Goal: Information Seeking & Learning: Check status

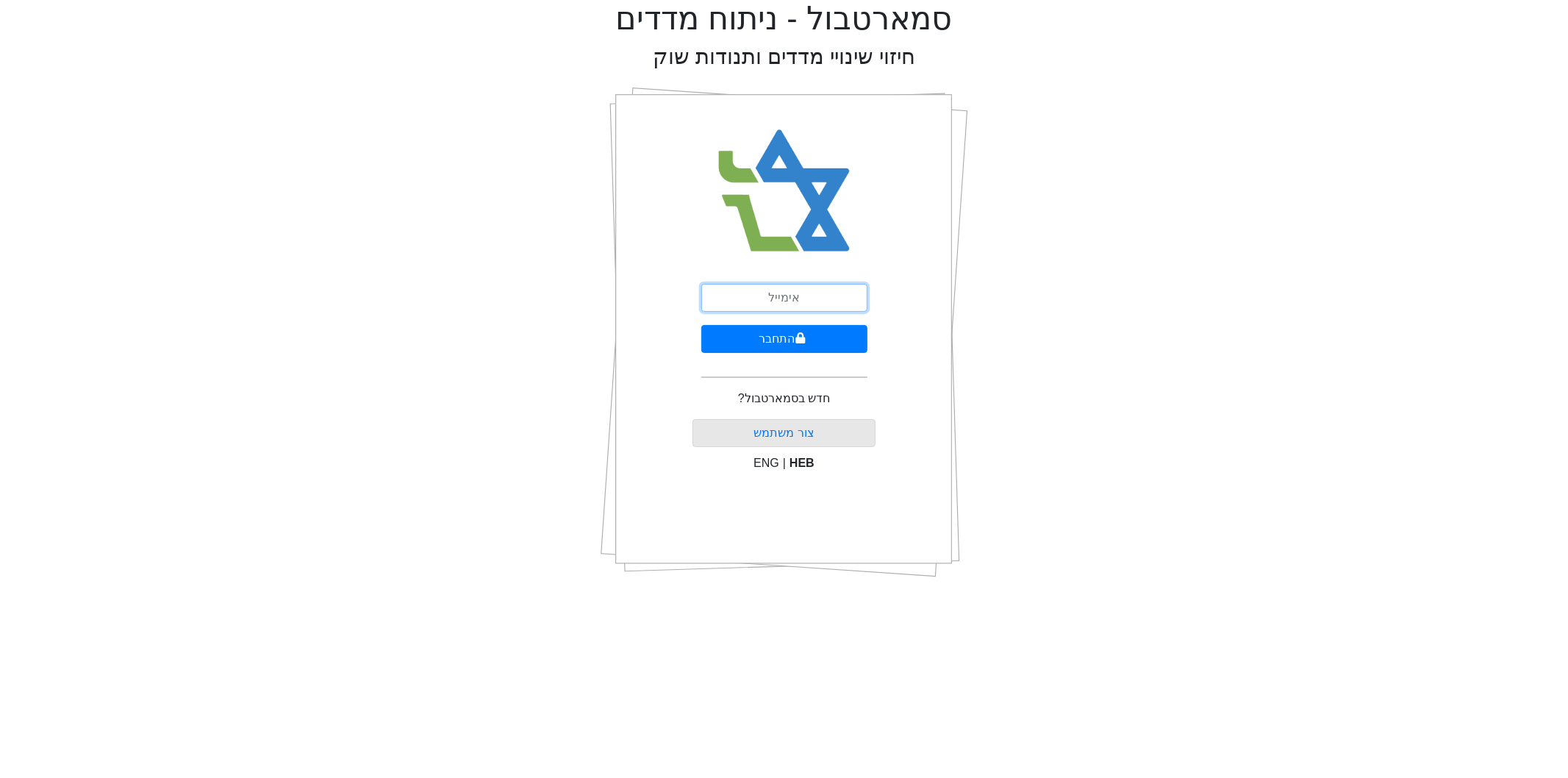
click at [804, 295] on input "email" at bounding box center [784, 298] width 166 height 28
type input "[EMAIL_ADDRESS][DOMAIN_NAME]"
click at [798, 341] on icon "submit" at bounding box center [800, 337] width 10 height 11
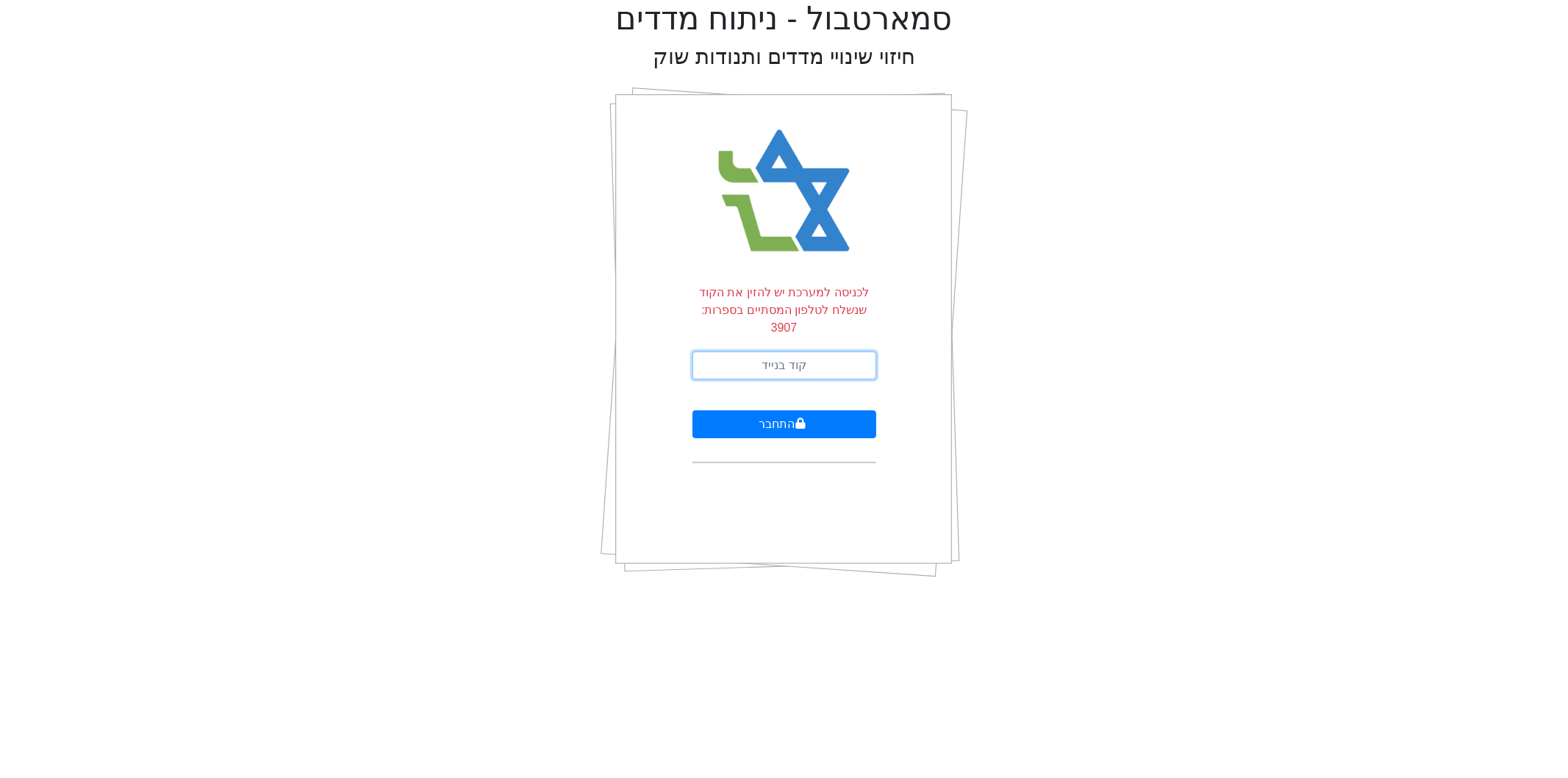
click at [800, 352] on input "text" at bounding box center [784, 366] width 184 height 28
type input "976774"
click at [693, 411] on button "התחבר" at bounding box center [784, 424] width 184 height 28
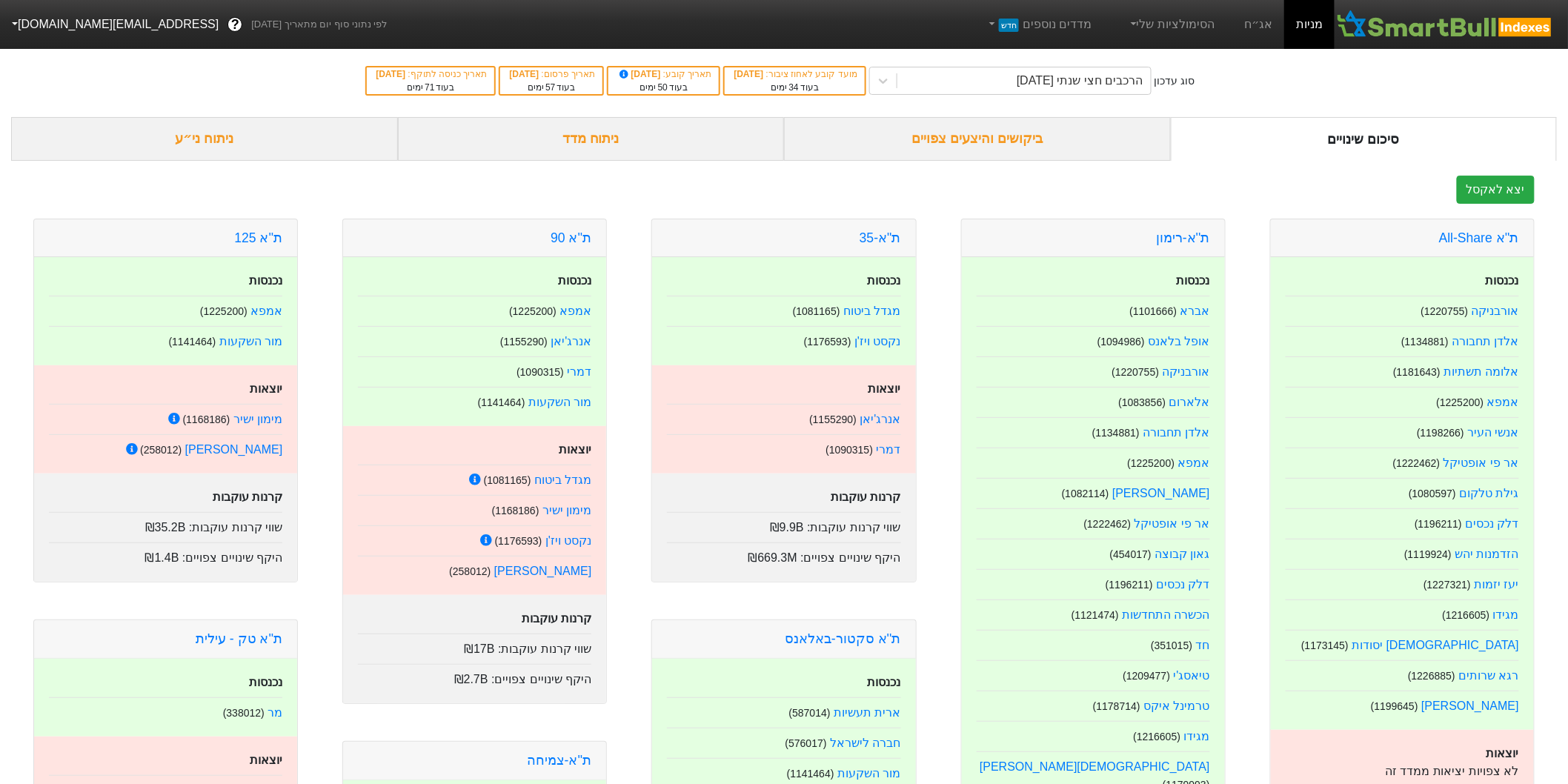
click at [916, 133] on div "ביקושים והיצעים צפויים" at bounding box center [977, 139] width 387 height 43
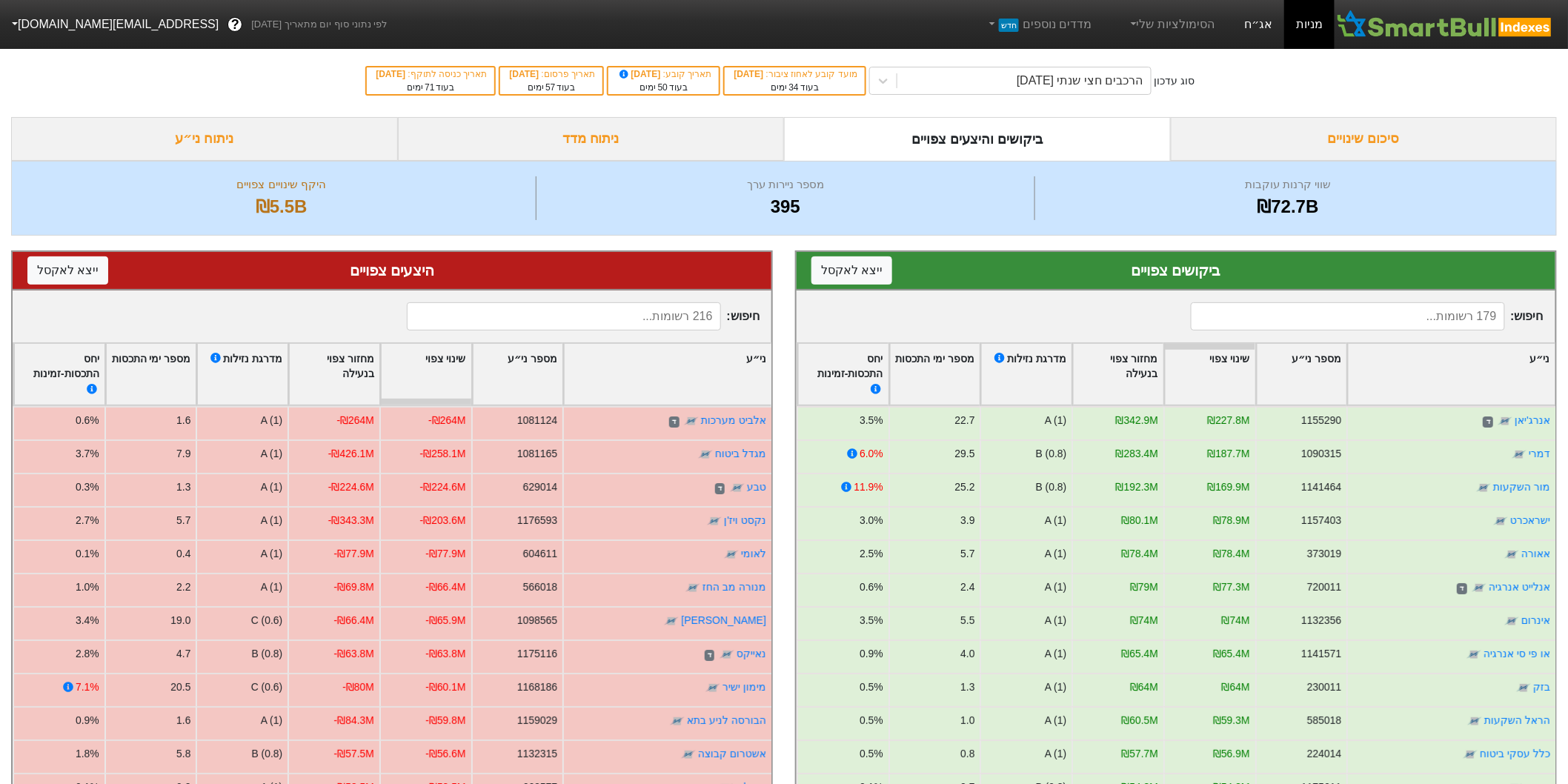
click at [1266, 28] on link "אג״ח" at bounding box center [1259, 25] width 52 height 49
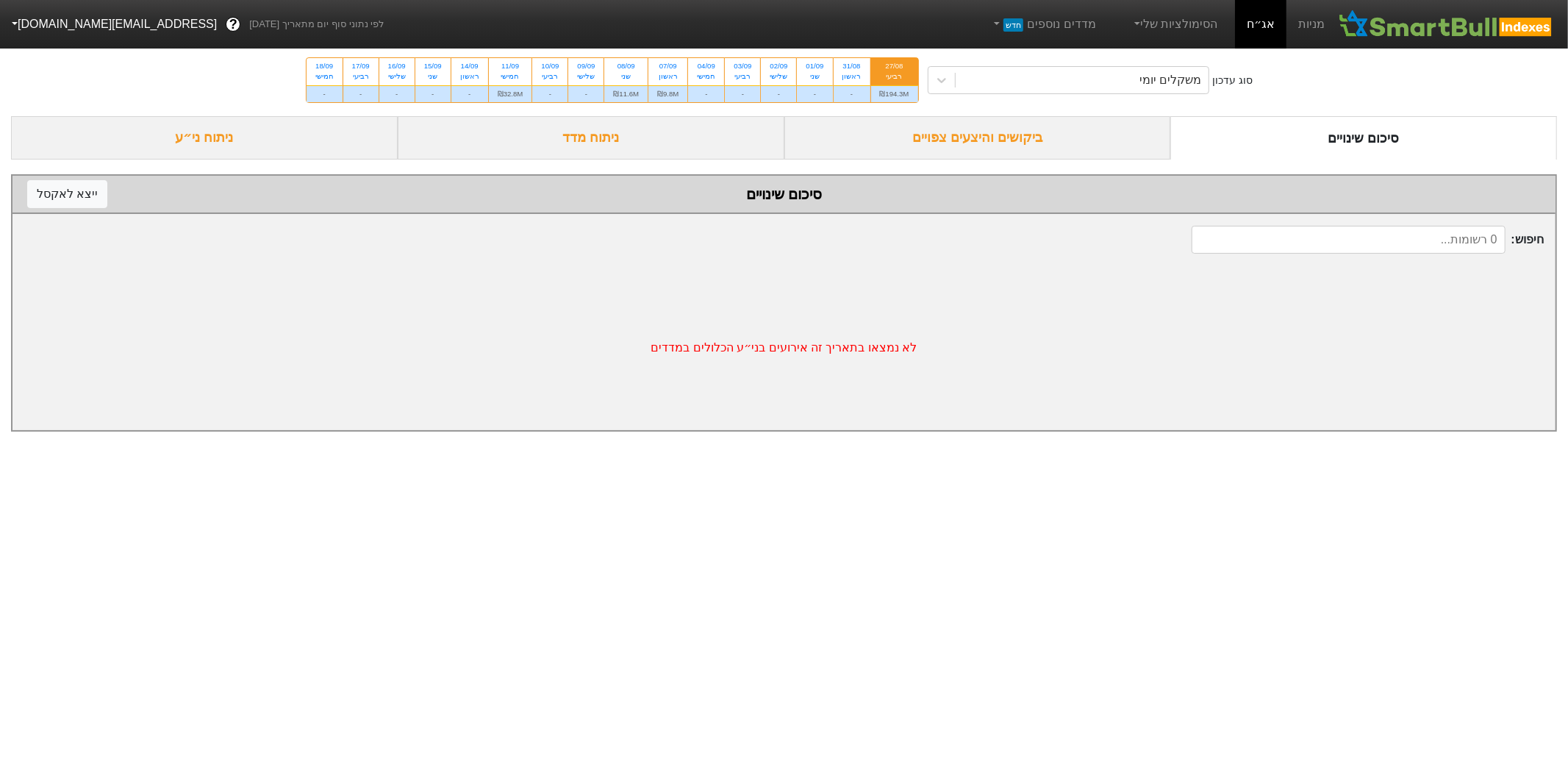
click at [916, 69] on div "27/08 רביעי" at bounding box center [895, 70] width 47 height 26
click at [895, 67] on input "27/08 רביעי ₪194.3M" at bounding box center [890, 63] width 10 height 10
click at [953, 126] on div "ביקושים והיצעים צפויים" at bounding box center [978, 138] width 387 height 43
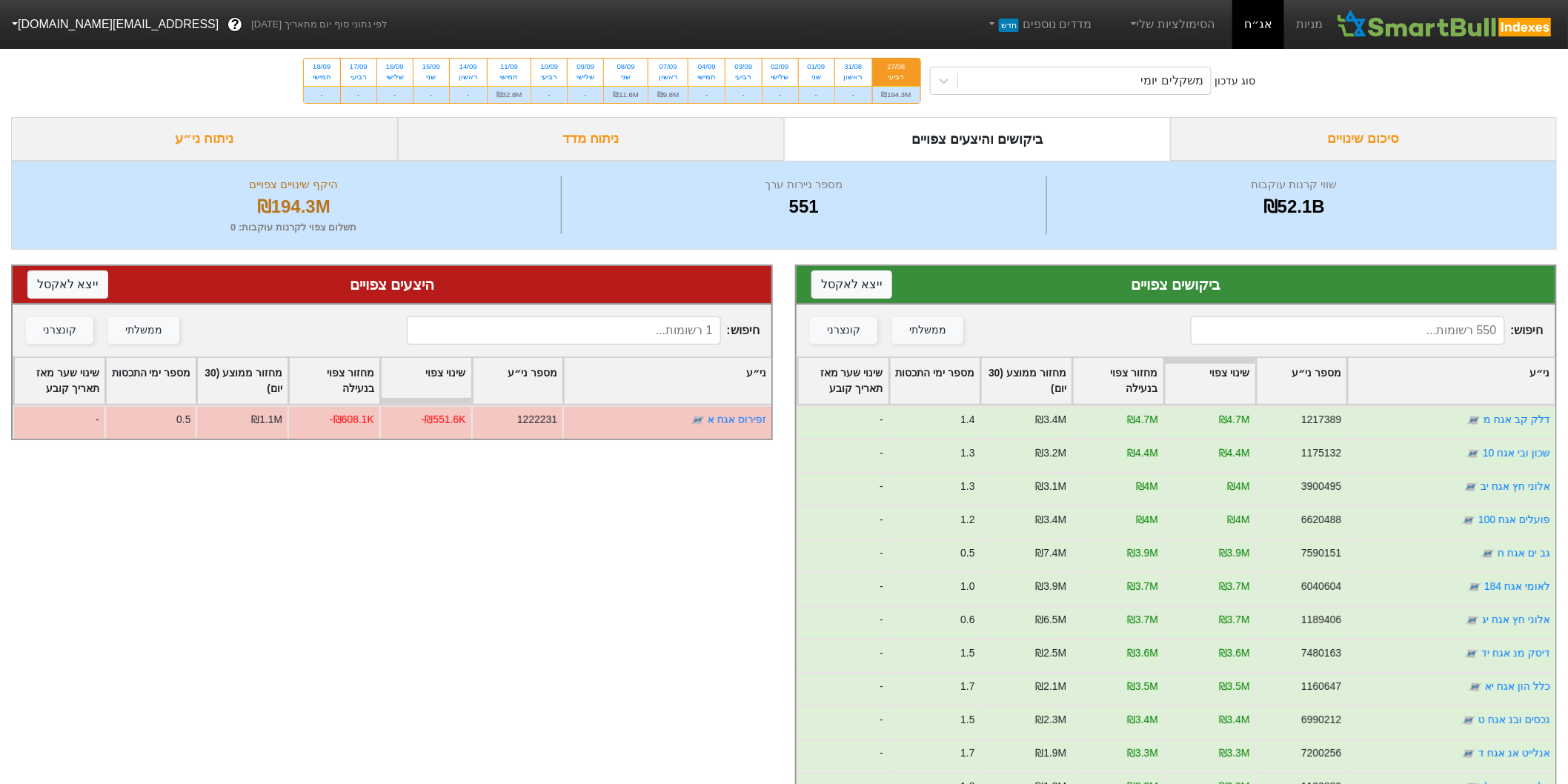
click at [1333, 136] on div "סיכום שינויים" at bounding box center [1364, 139] width 387 height 43
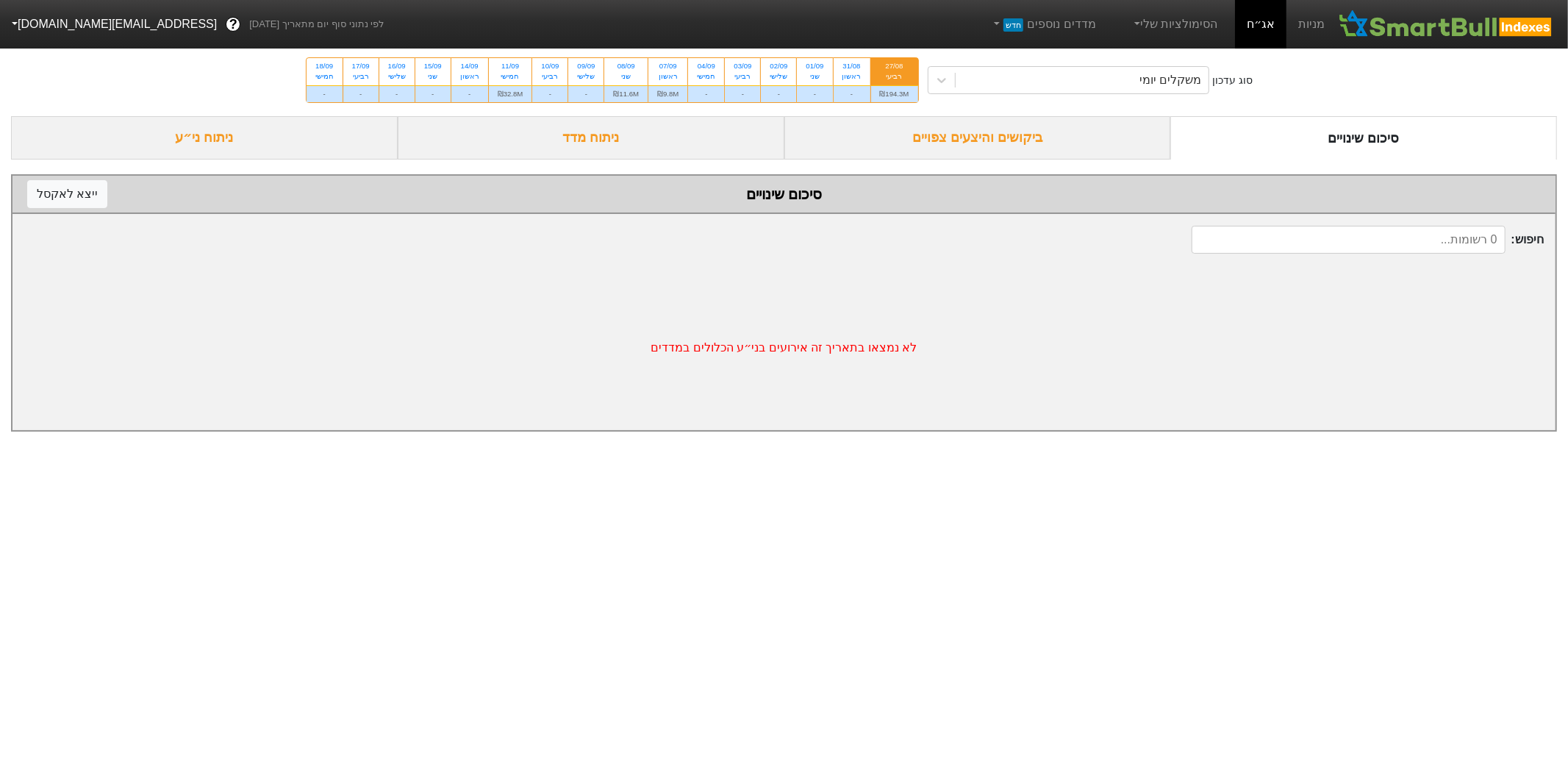
click at [1012, 129] on div "ביקושים והיצעים צפויים" at bounding box center [978, 138] width 387 height 43
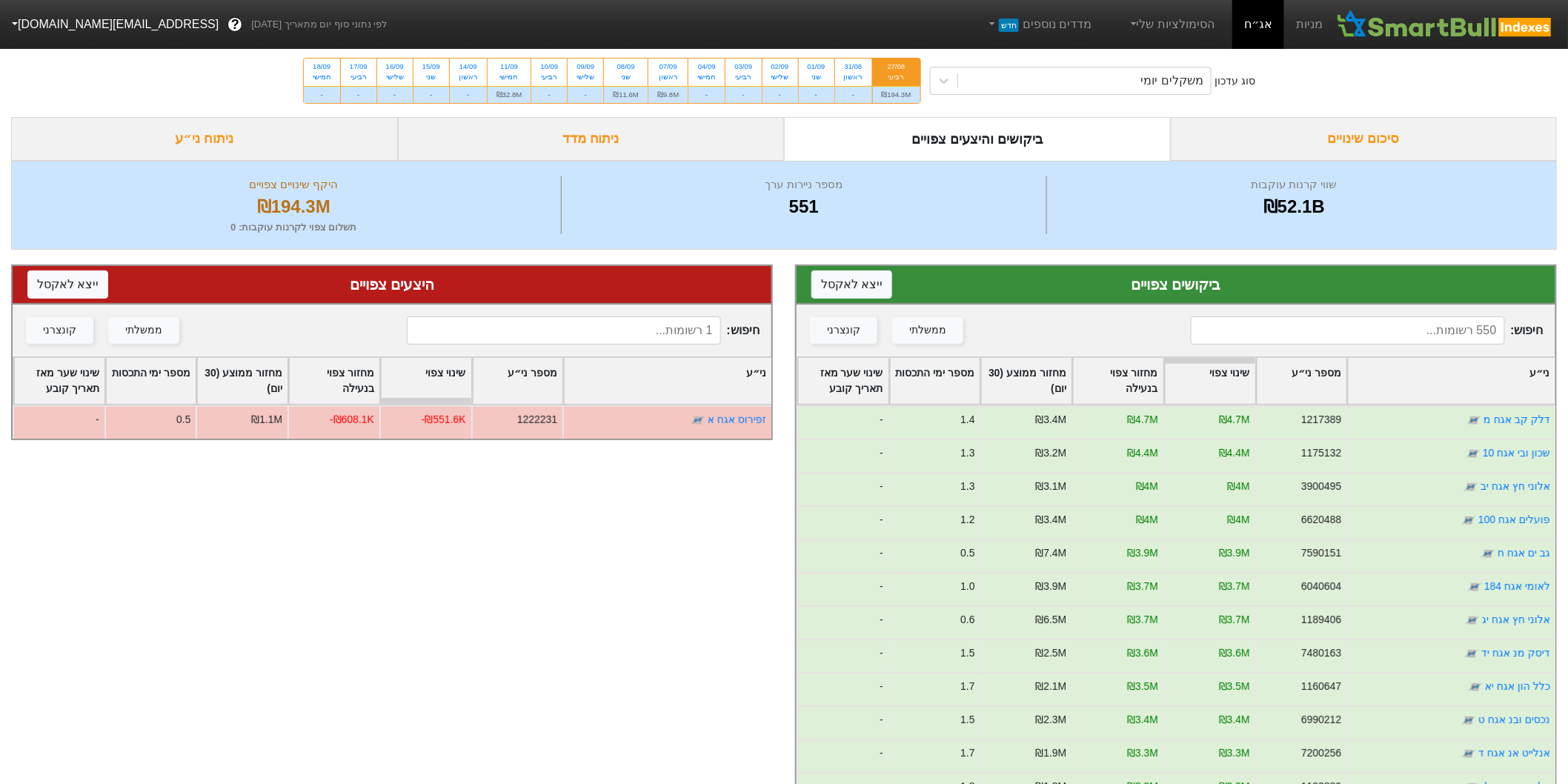
click at [581, 141] on div "ניתוח מדד" at bounding box center [591, 139] width 387 height 43
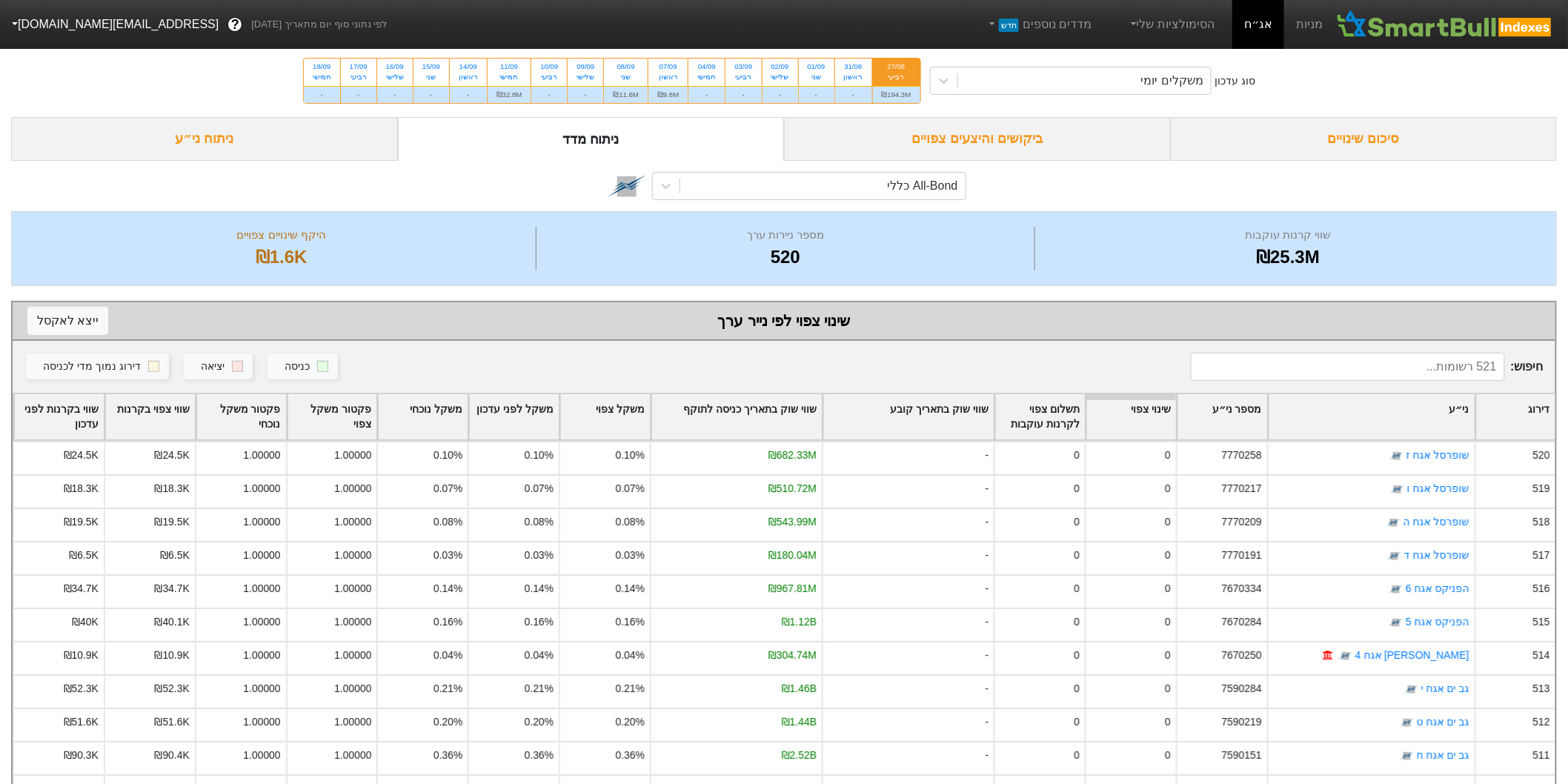
click at [1329, 139] on div "סיכום שינויים" at bounding box center [1364, 139] width 387 height 43
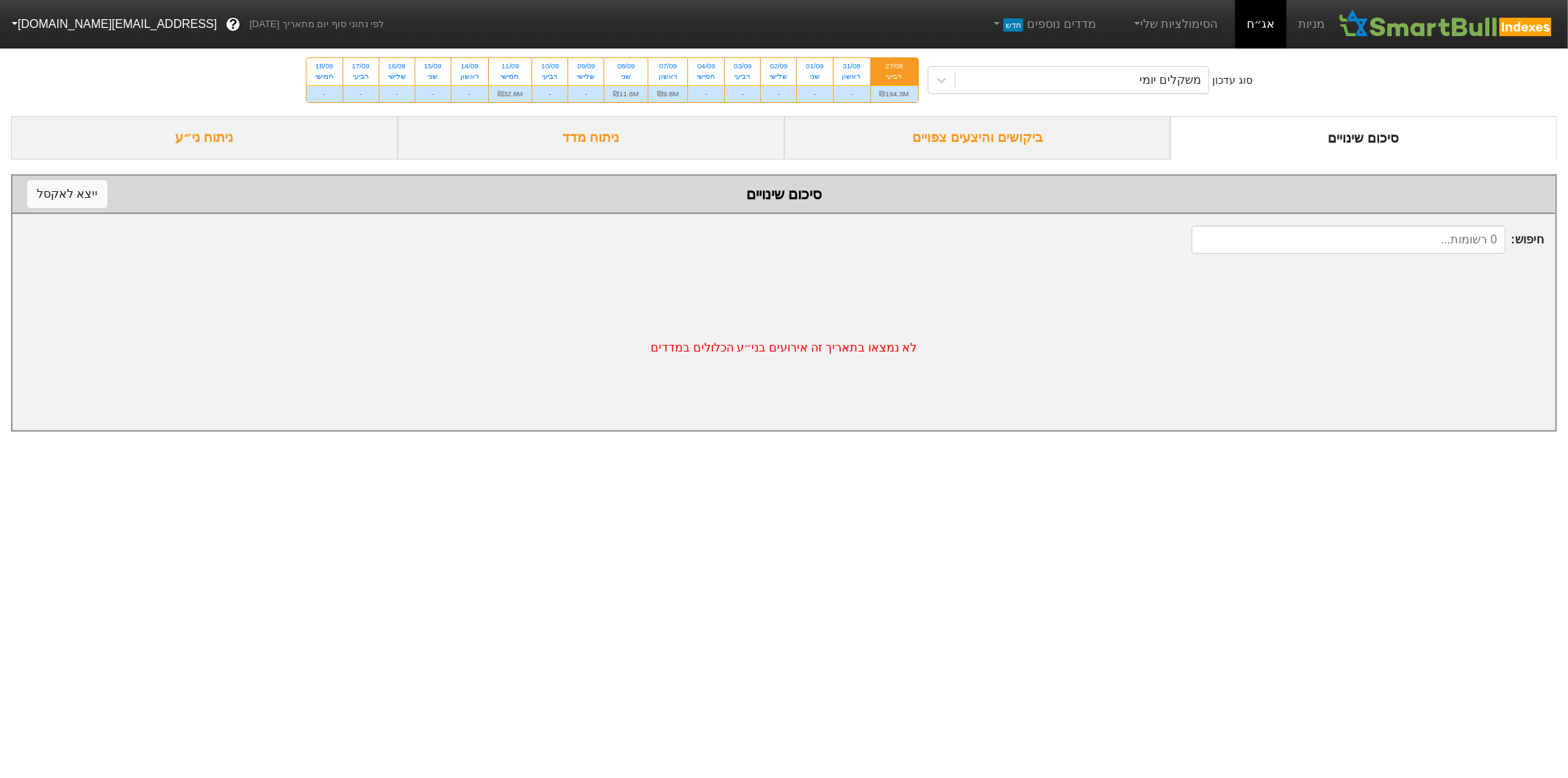
click at [893, 76] on div "רביעי" at bounding box center [895, 76] width 29 height 11
click at [893, 67] on input "27/08 רביעי ₪194.3M" at bounding box center [890, 63] width 10 height 10
click at [1046, 88] on div "משקלים יומי" at bounding box center [1082, 79] width 254 height 26
click at [658, 66] on div "07/09" at bounding box center [668, 65] width 21 height 11
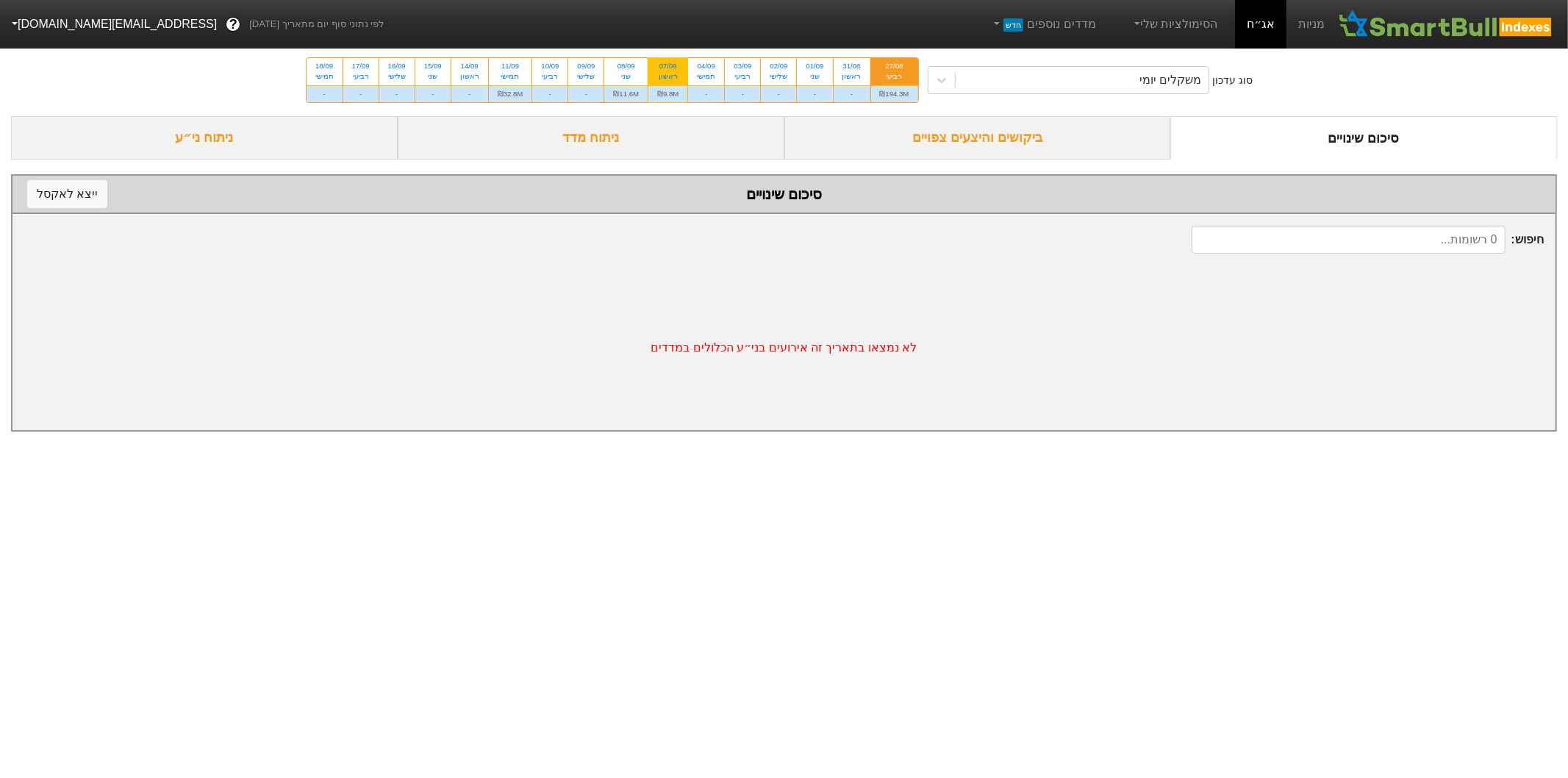
click at [658, 66] on input "07/09 ראשון ₪9.8M" at bounding box center [663, 63] width 10 height 10
radio input "true"
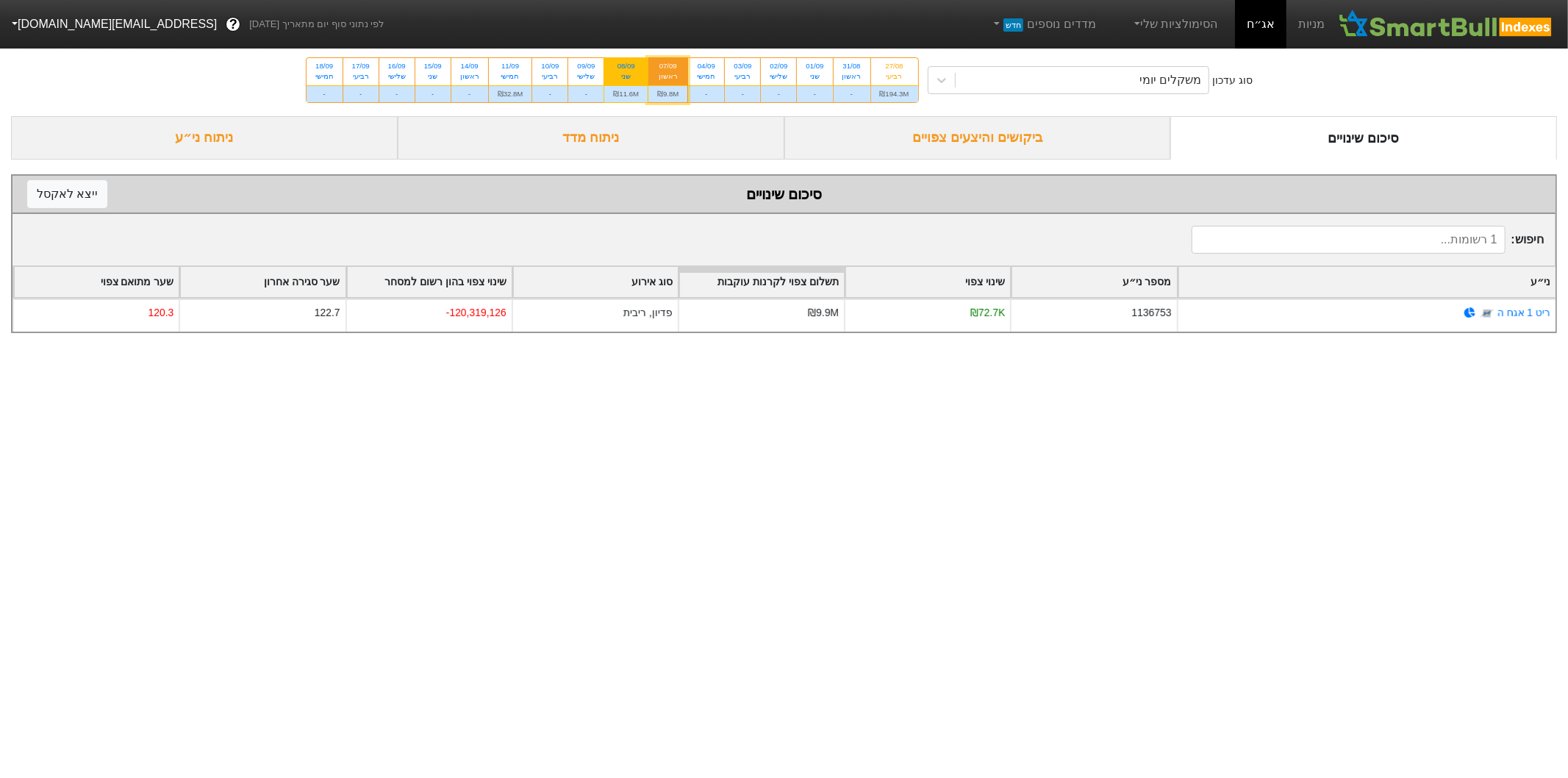
click at [628, 69] on div "08/09" at bounding box center [626, 65] width 25 height 11
click at [626, 67] on input "08/09 שני ₪11.6M" at bounding box center [621, 63] width 10 height 10
radio input "true"
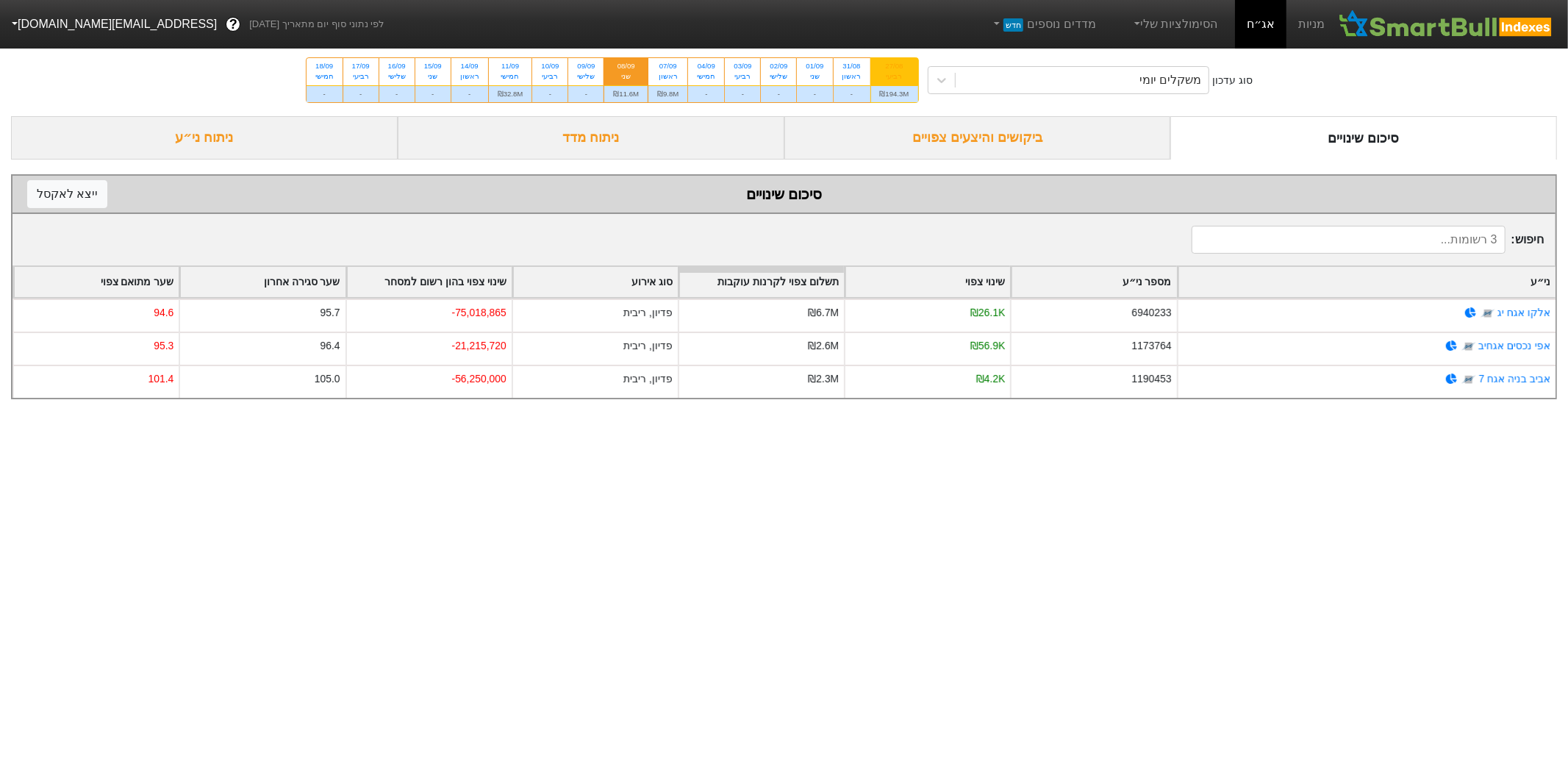
click at [894, 76] on div "רביעי" at bounding box center [895, 76] width 29 height 11
click at [894, 67] on input "27/08 רביעי ₪194.3M" at bounding box center [890, 63] width 10 height 10
radio input "true"
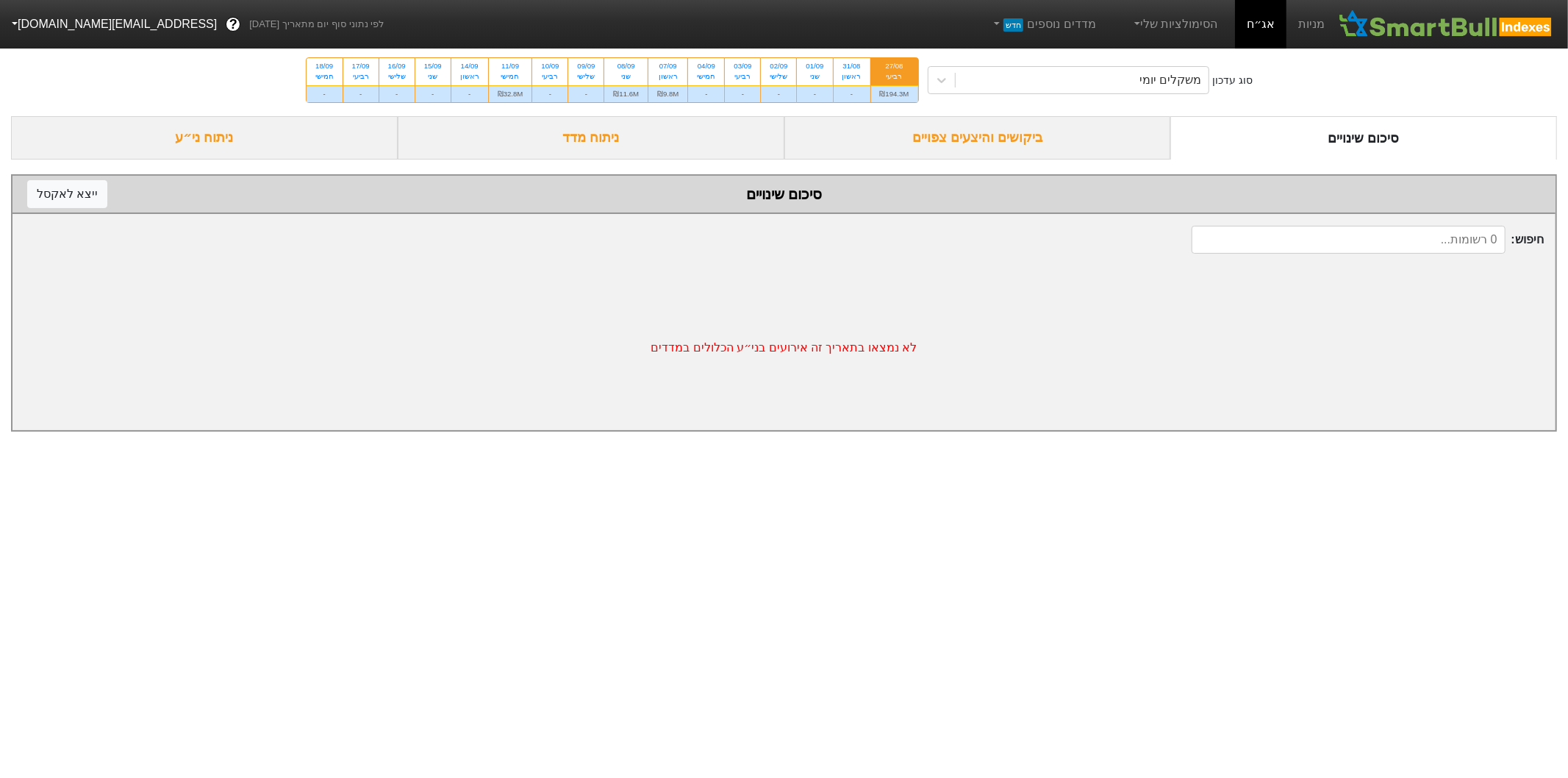
drag, startPoint x: 864, startPoint y: 111, endPoint x: 655, endPoint y: 107, distance: 209.0
click at [655, 107] on div "סוג עדכון משקלים יומי 27/08 רביעי ₪194.3M 31/08 ראשון - 01/09 שני - 02/09 שלישי…" at bounding box center [784, 80] width 1568 height 72
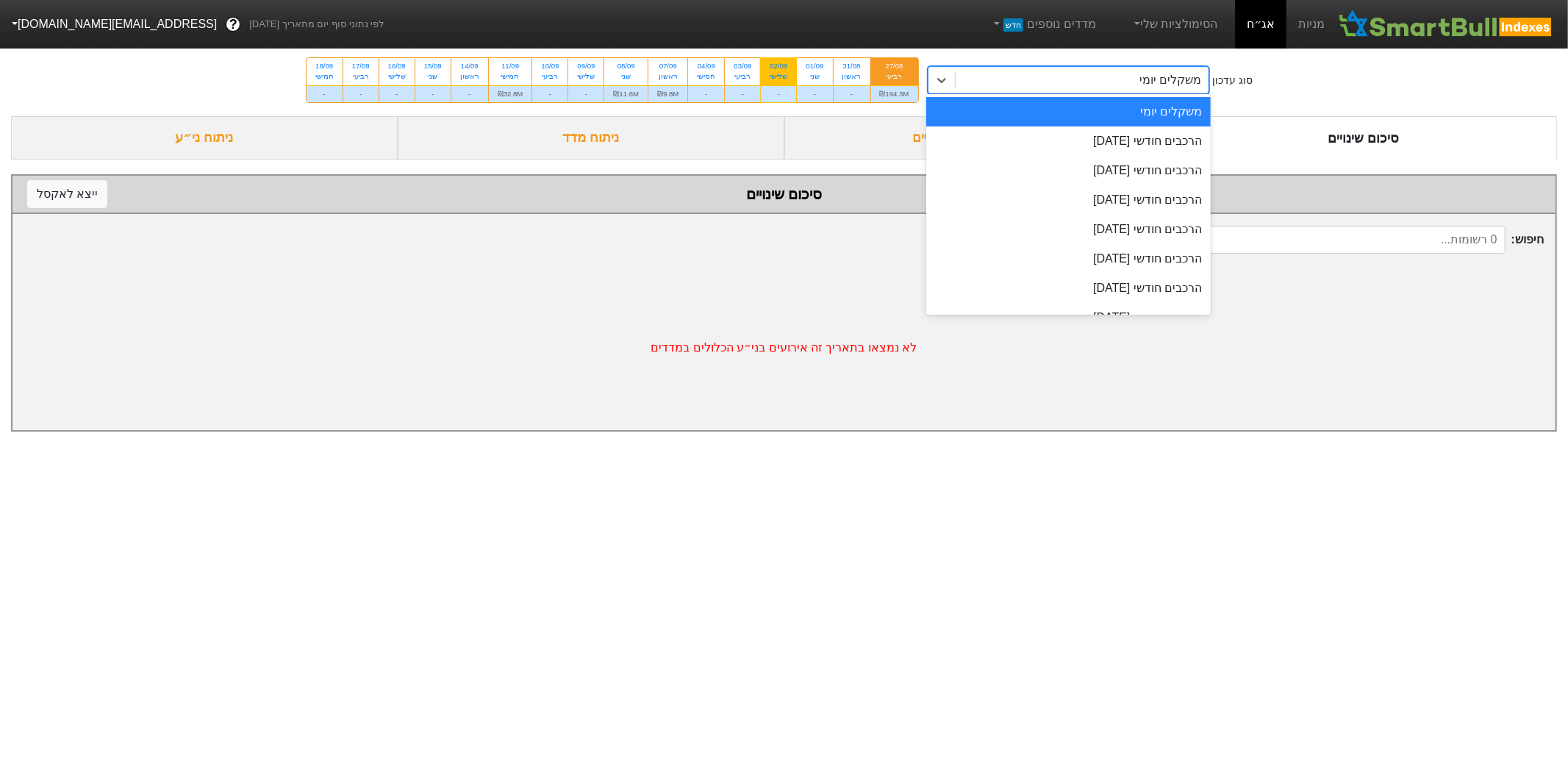
drag, startPoint x: 953, startPoint y: 81, endPoint x: 780, endPoint y: 83, distance: 173.0
click at [780, 83] on div "סוג עדכון option משקלים יומי focused, 1 of 9. 9 results available. Use Up and D…" at bounding box center [784, 80] width 1568 height 72
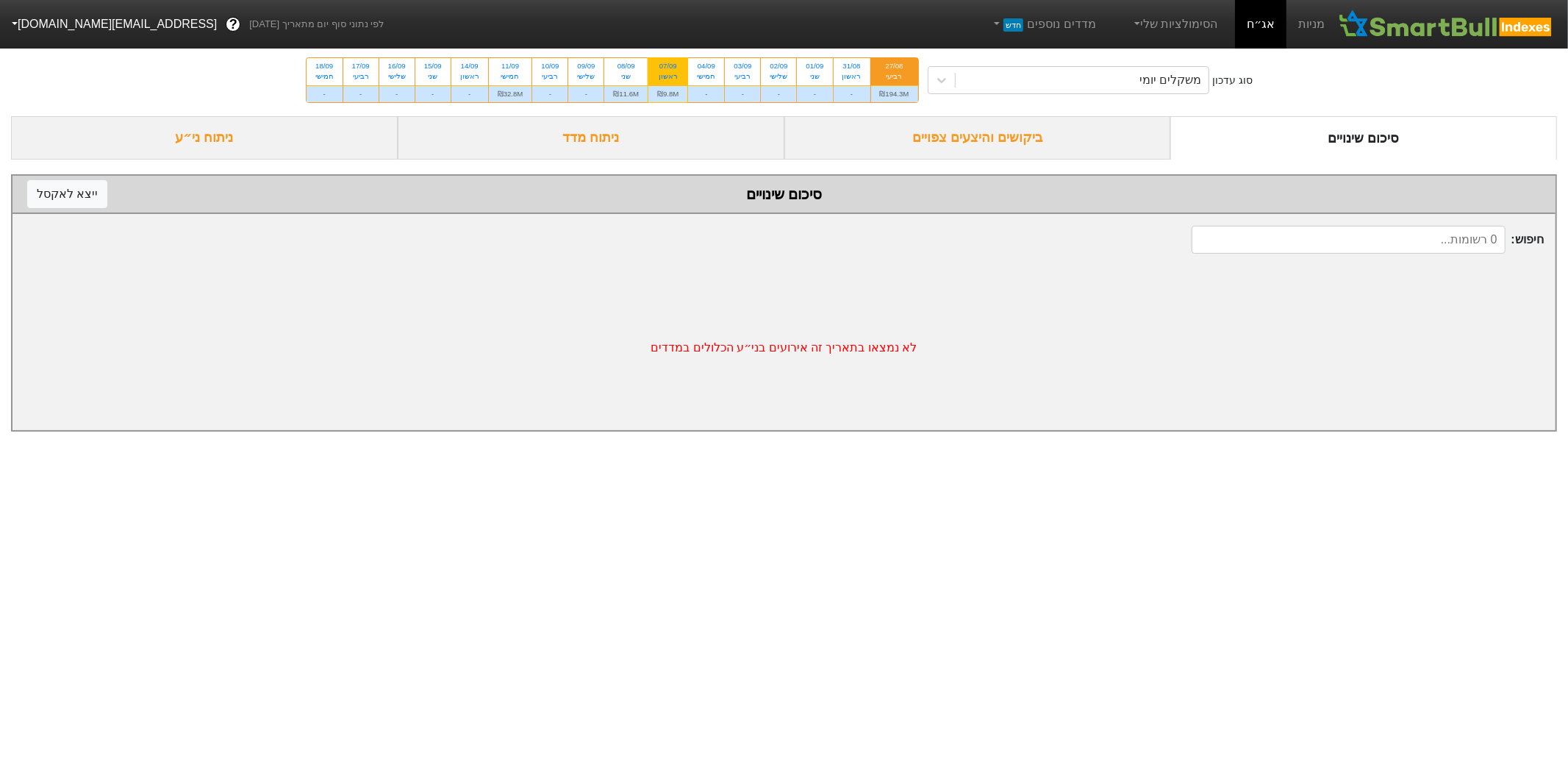
drag, startPoint x: 745, startPoint y: 79, endPoint x: 667, endPoint y: 82, distance: 78.1
click at [667, 82] on div "27/08 רביעי ₪194.3M 31/08 ראשון - 01/09 שני - 02/09 שלישי - 03/09 רביעי - 04/09…" at bounding box center [613, 80] width 613 height 45
click at [675, 74] on div "ראשון" at bounding box center [668, 76] width 21 height 11
click at [668, 67] on input "07/09 ראשון ₪9.8M" at bounding box center [663, 63] width 10 height 10
radio input "true"
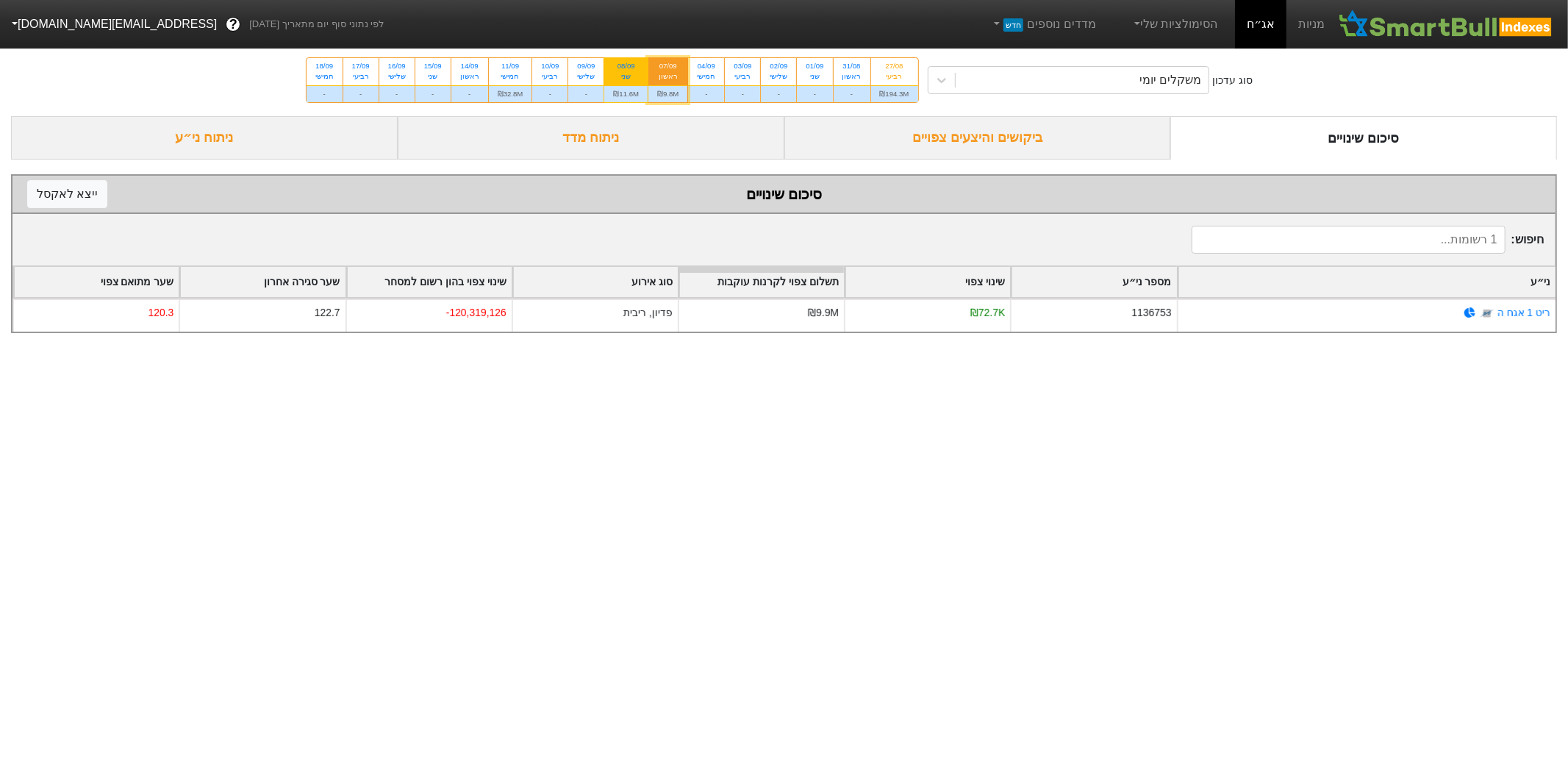
click at [620, 84] on div "08/09 שני" at bounding box center [626, 70] width 43 height 26
click at [620, 67] on input "08/09 שני ₪11.6M" at bounding box center [621, 63] width 10 height 10
radio input "true"
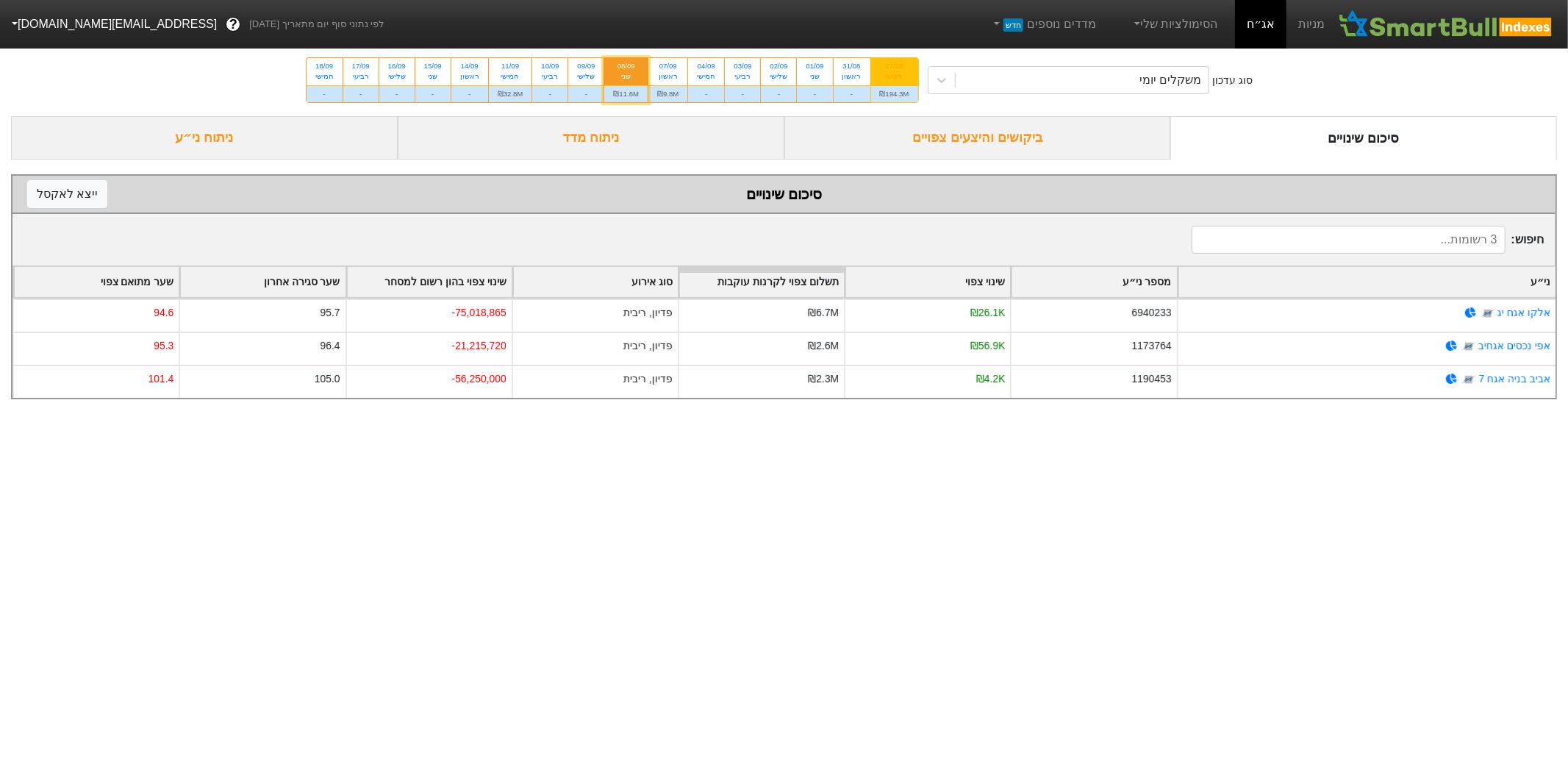
click at [896, 82] on div "27/08 רביעי" at bounding box center [895, 70] width 47 height 26
click at [895, 67] on input "27/08 רביעי ₪194.3M" at bounding box center [890, 63] width 10 height 10
radio input "true"
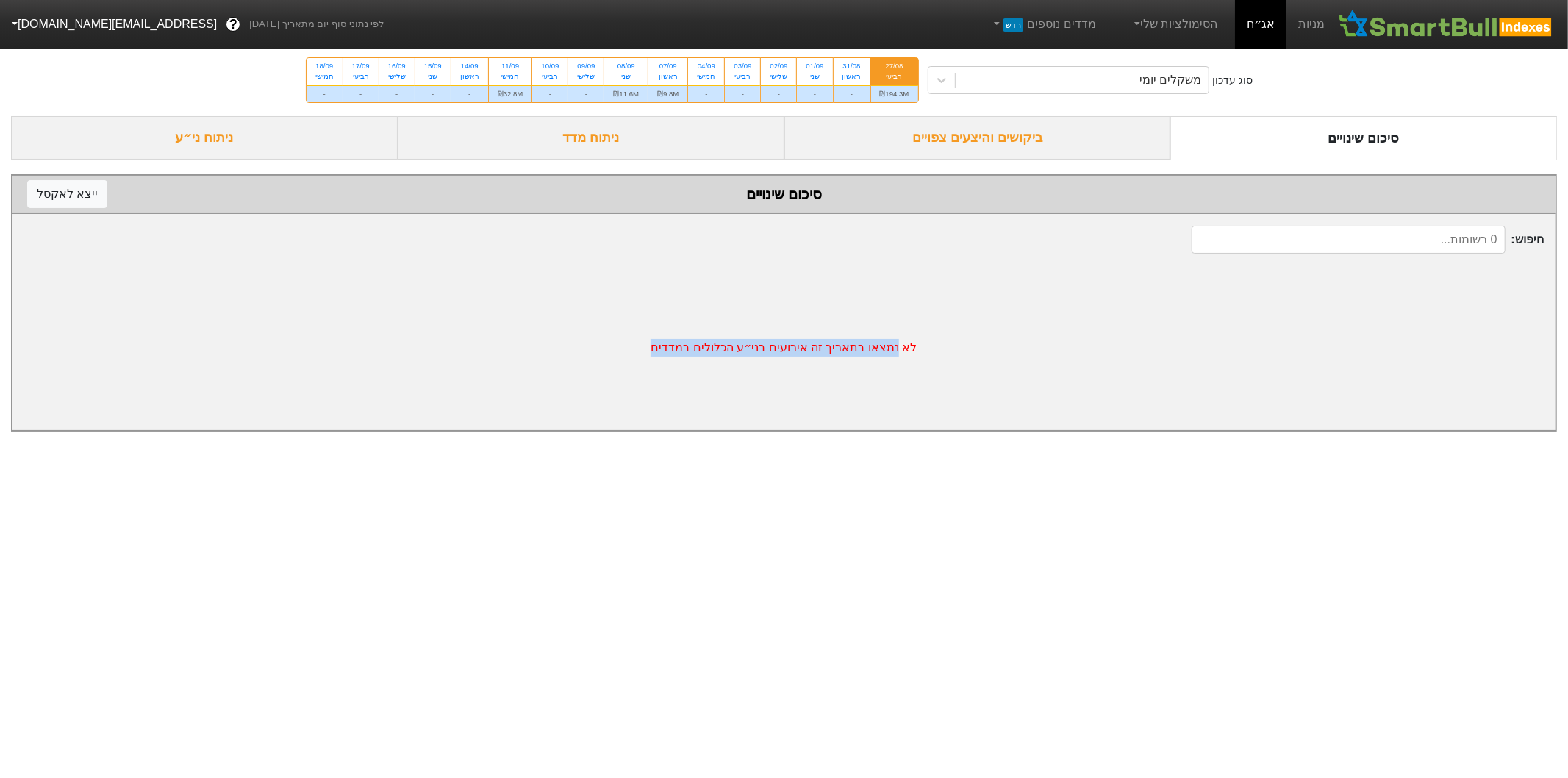
drag, startPoint x: 877, startPoint y: 350, endPoint x: 638, endPoint y: 352, distance: 239.0
click at [638, 352] on div "לא נמצאו בתאריך זה אירועים בני״ע הכלולים במדדים" at bounding box center [784, 348] width 1544 height 165
